Goal: Find specific page/section: Find specific page/section

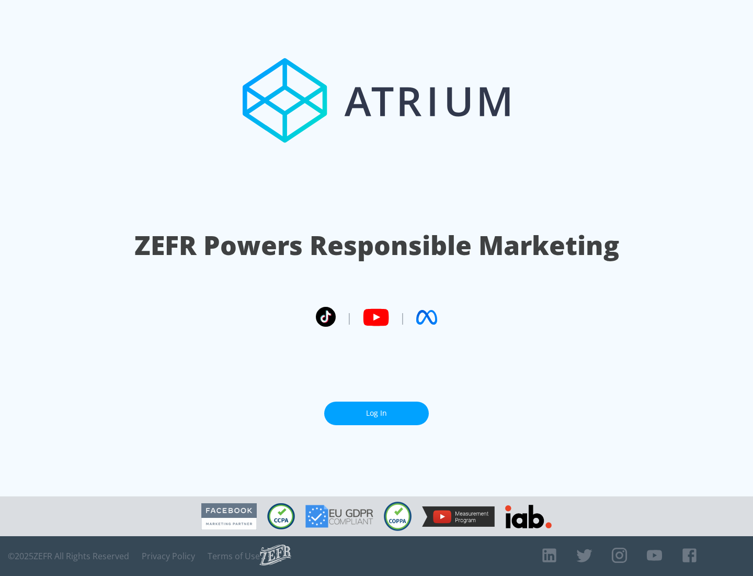
click at [377, 413] on link "Log In" at bounding box center [376, 413] width 105 height 24
